Goal: Transaction & Acquisition: Download file/media

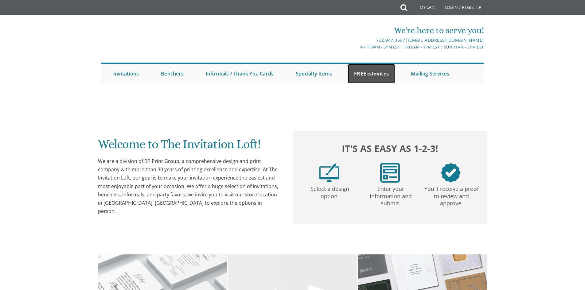
click at [370, 72] on link "FREE e-Invites" at bounding box center [371, 74] width 47 height 20
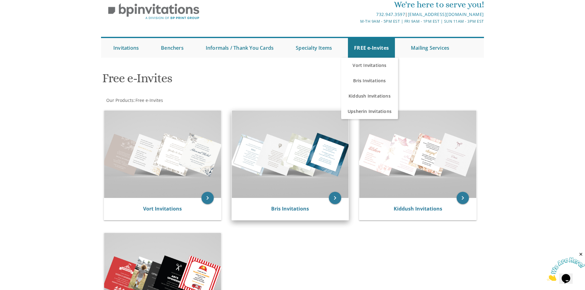
scroll to position [61, 0]
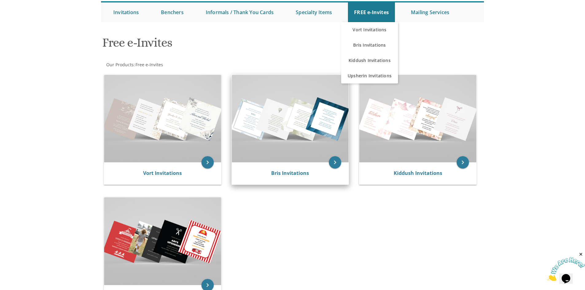
click at [320, 146] on img at bounding box center [290, 119] width 117 height 88
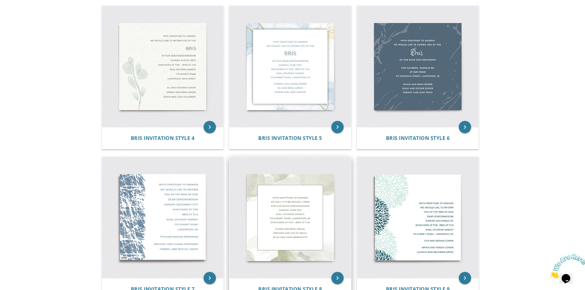
scroll to position [261, 0]
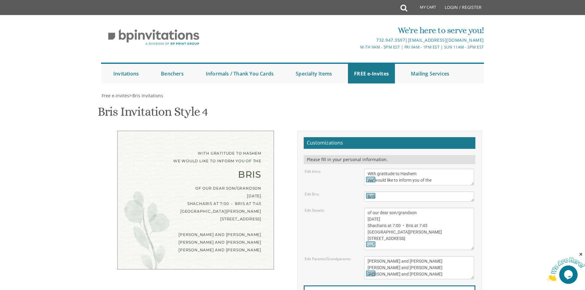
scroll to position [61, 0]
drag, startPoint x: 397, startPoint y: 153, endPoint x: 420, endPoint y: 150, distance: 23.8
click at [420, 208] on textarea "of our dear son/grandson [DATE] Shacharis at 7:00 • Bris at 7:45 [GEOGRAPHIC_DA…" at bounding box center [419, 229] width 110 height 42
drag, startPoint x: 384, startPoint y: 159, endPoint x: 396, endPoint y: 158, distance: 12.6
click at [396, 208] on textarea "of our dear son/grandson [DATE] Shacharis at 7:00 • Bris at 7:45 [GEOGRAPHIC_DA…" at bounding box center [419, 229] width 110 height 42
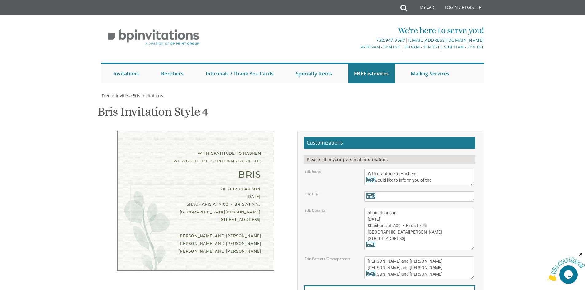
click at [393, 208] on textarea "of our dear son/grandson [DATE] Shacharis at 7:00 • Bris at 7:45 [GEOGRAPHIC_DA…" at bounding box center [419, 229] width 110 height 42
drag, startPoint x: 395, startPoint y: 165, endPoint x: 398, endPoint y: 165, distance: 3.4
click at [398, 208] on textarea "of our dear son/grandson [DATE] Shacharis at 7:00 • Bris at 7:45 [GEOGRAPHIC_DA…" at bounding box center [419, 229] width 110 height 42
click at [421, 208] on textarea "of our dear son/grandson [DATE] Shacharis at 7:00 • Bris at 7:45 [GEOGRAPHIC_DA…" at bounding box center [419, 229] width 110 height 42
drag, startPoint x: 424, startPoint y: 165, endPoint x: 430, endPoint y: 165, distance: 5.2
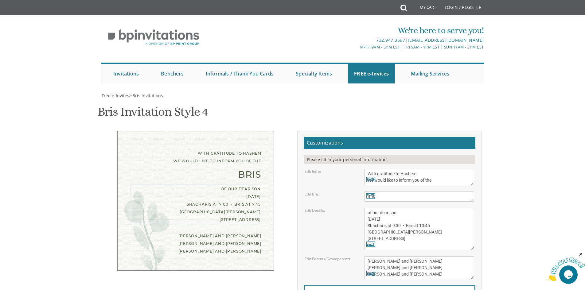
click at [430, 208] on textarea "of our dear son/grandson [DATE] Shacharis at 7:00 • Bris at 7:45 [GEOGRAPHIC_DA…" at bounding box center [419, 229] width 110 height 42
drag, startPoint x: 405, startPoint y: 172, endPoint x: 368, endPoint y: 171, distance: 37.5
click at [368, 208] on textarea "of our dear son/grandson [DATE] Shacharis at 7:00 • Bris at 7:45 [GEOGRAPHIC_DA…" at bounding box center [419, 229] width 110 height 42
drag, startPoint x: 368, startPoint y: 177, endPoint x: 399, endPoint y: 177, distance: 31.0
click at [399, 208] on textarea "of our dear son/grandson [DATE] Shacharis at 7:00 • Bris at 7:45 [GEOGRAPHIC_DA…" at bounding box center [419, 229] width 110 height 42
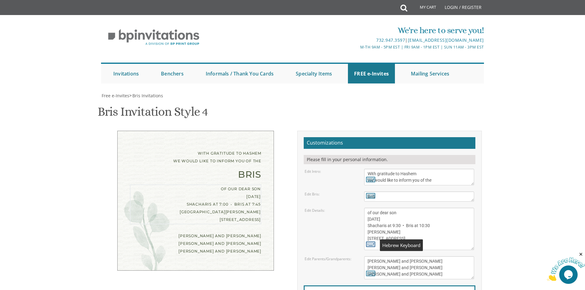
drag, startPoint x: 406, startPoint y: 184, endPoint x: 367, endPoint y: 184, distance: 39.0
click at [367, 208] on div "of our dear son/grandson [DATE] Shacharis at 7:00 • Bris at 7:45 [GEOGRAPHIC_DA…" at bounding box center [419, 229] width 110 height 42
type textarea "of our dear son [DATE] Shacharis at 9:30 • Bris at 10:30 [PERSON_NAME] [STREET_…"
drag, startPoint x: 368, startPoint y: 201, endPoint x: 426, endPoint y: 215, distance: 59.9
click at [426, 256] on textarea "[PERSON_NAME] and [PERSON_NAME] [PERSON_NAME] and [PERSON_NAME] [PERSON_NAME] a…" at bounding box center [419, 267] width 110 height 23
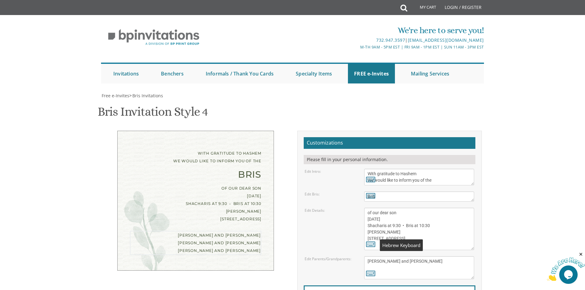
type textarea "[PERSON_NAME] and [PERSON_NAME]"
click at [325, 208] on div "Edit Details: of our dear son/grandson [DATE] Shacharis at 7:00 • Bris at 7:45 …" at bounding box center [389, 229] width 179 height 42
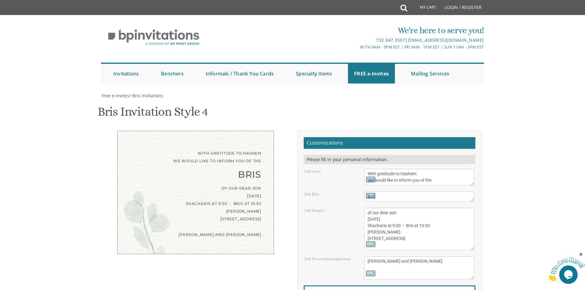
scroll to position [123, 0]
type input "[EMAIL_ADDRESS][DOMAIN_NAME]"
